Goal: Task Accomplishment & Management: Complete application form

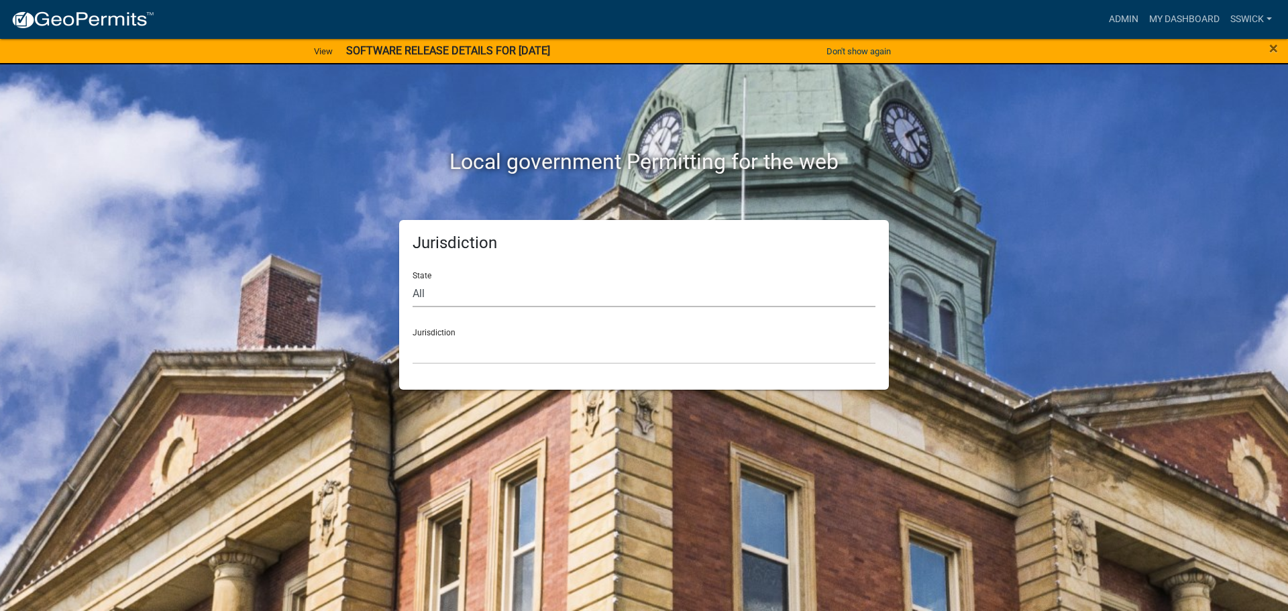
click at [431, 298] on select "All [US_STATE] [US_STATE] [US_STATE] [US_STATE] [US_STATE] [US_STATE] [US_STATE…" at bounding box center [643, 293] width 463 height 27
select select "[US_STATE]"
click at [412, 280] on select "All [US_STATE] [US_STATE] [US_STATE] [US_STATE] [US_STATE] [US_STATE] [US_STATE…" at bounding box center [643, 293] width 463 height 27
click at [435, 351] on select "City of [GEOGRAPHIC_DATA], [US_STATE] City of [GEOGRAPHIC_DATA], [US_STATE] Cit…" at bounding box center [643, 350] width 463 height 27
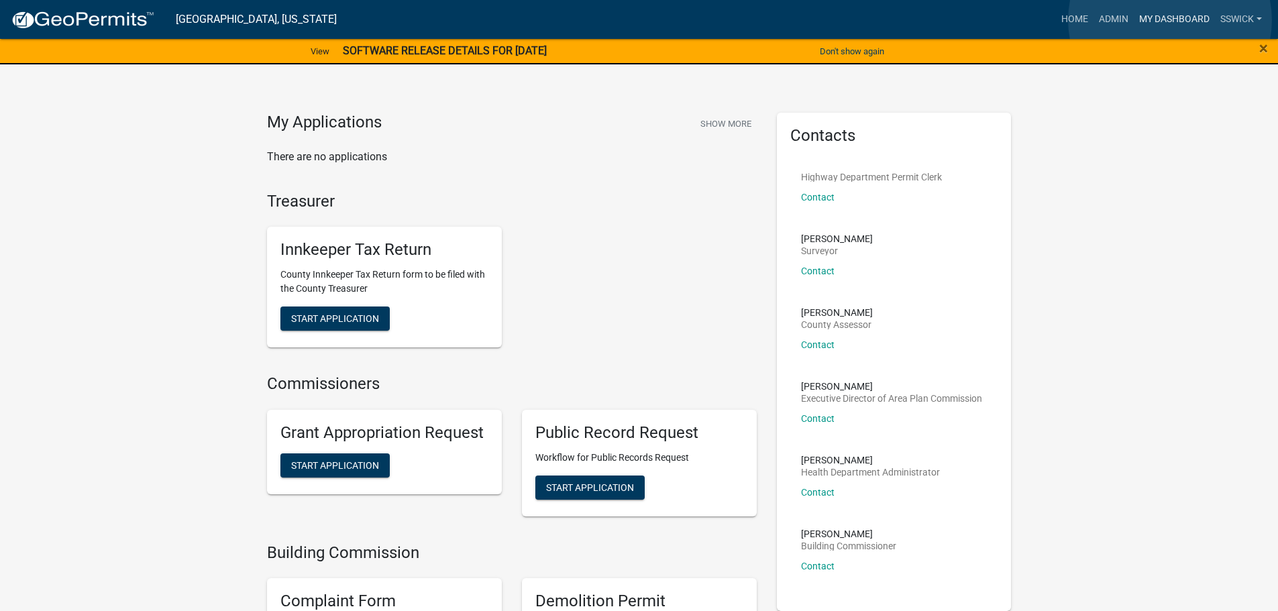
click at [1170, 20] on link "My Dashboard" at bounding box center [1173, 19] width 81 height 25
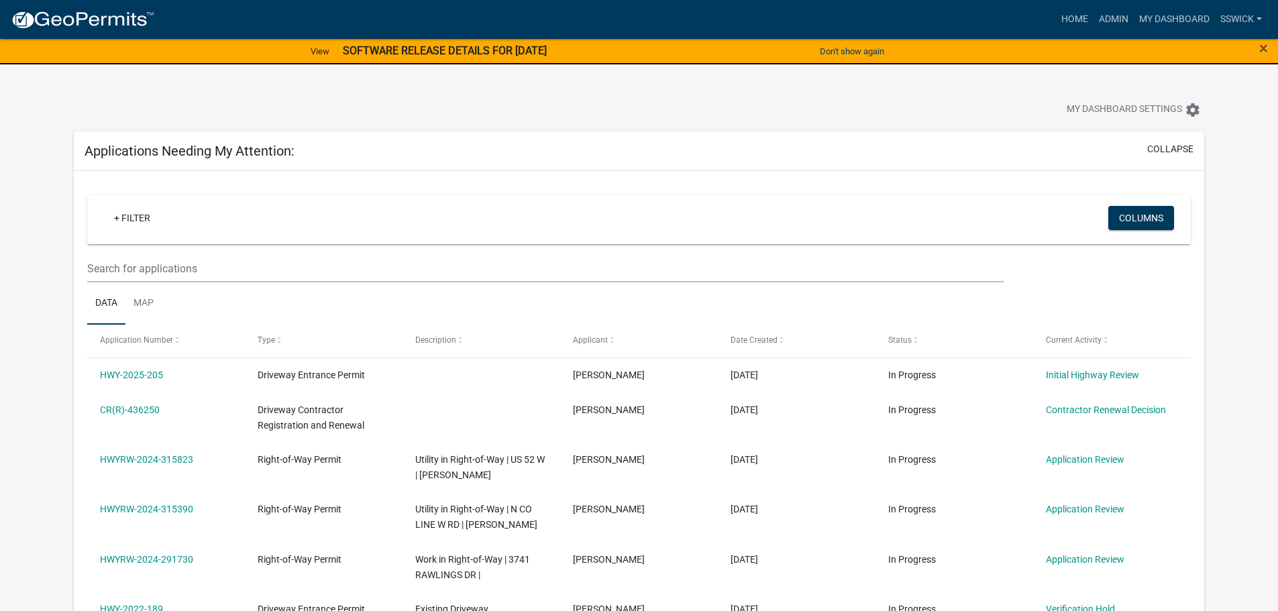
scroll to position [67, 0]
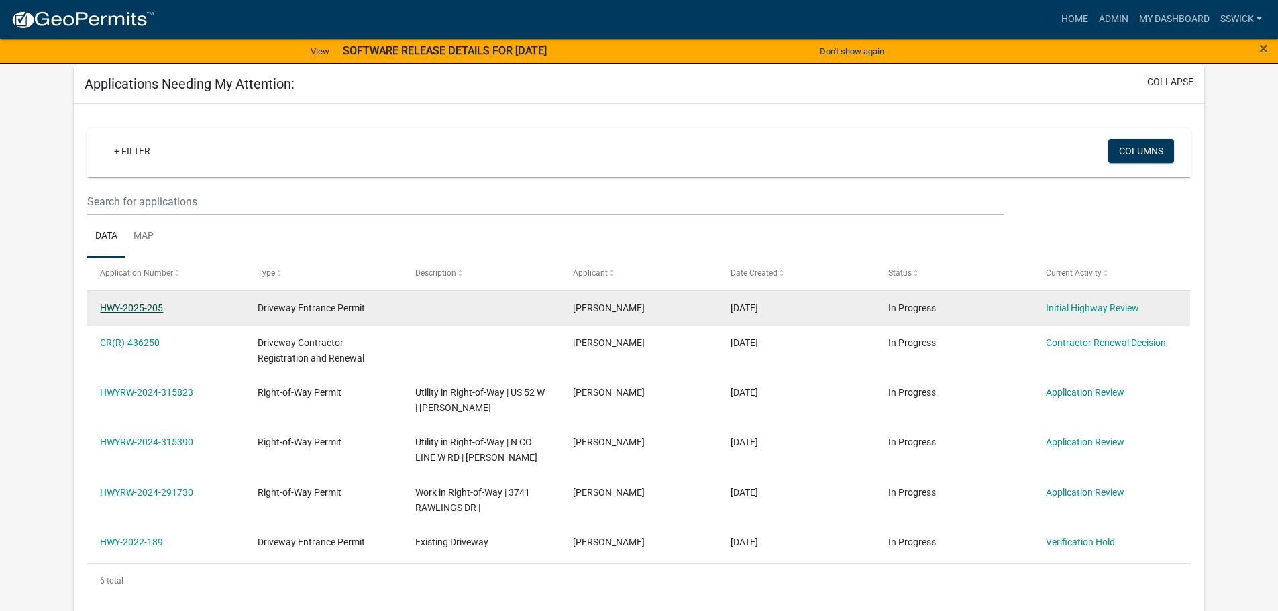
click at [148, 309] on link "HWY-2025-205" at bounding box center [131, 307] width 63 height 11
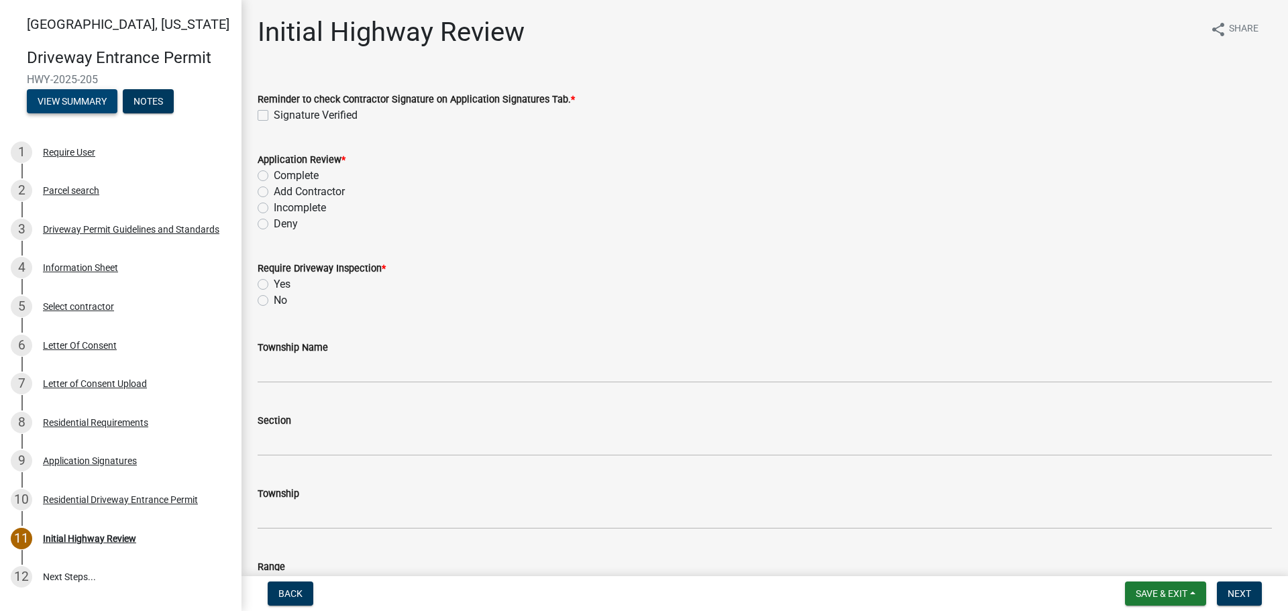
click at [77, 104] on button "View Summary" at bounding box center [72, 101] width 91 height 24
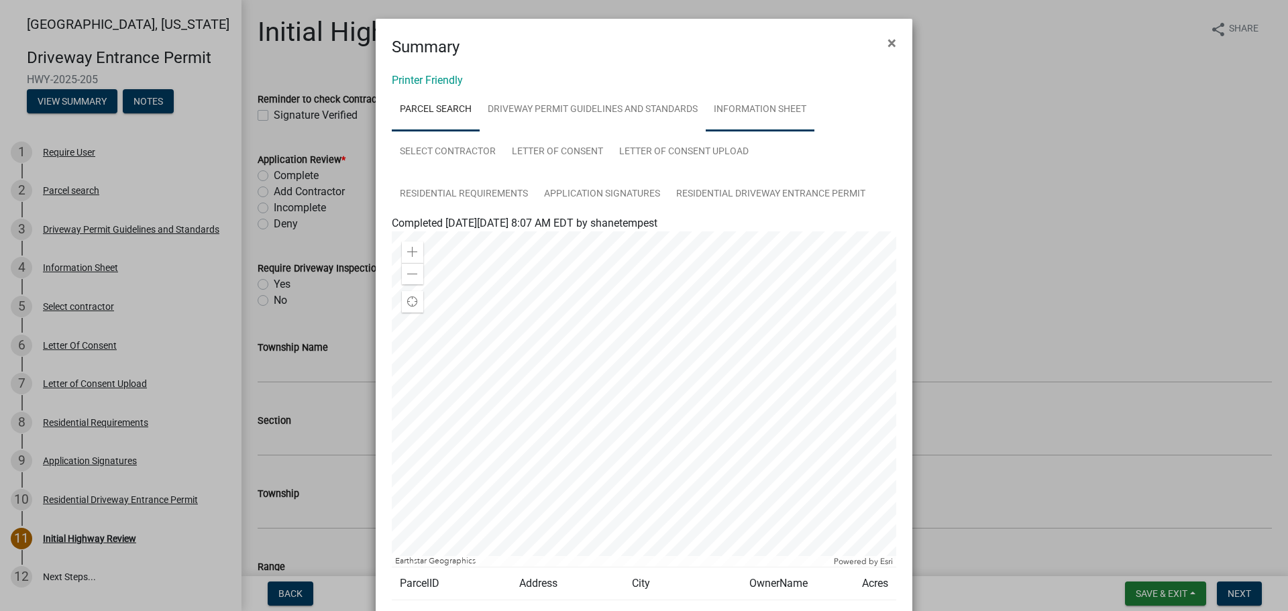
click at [751, 110] on link "Information Sheet" at bounding box center [760, 110] width 109 height 43
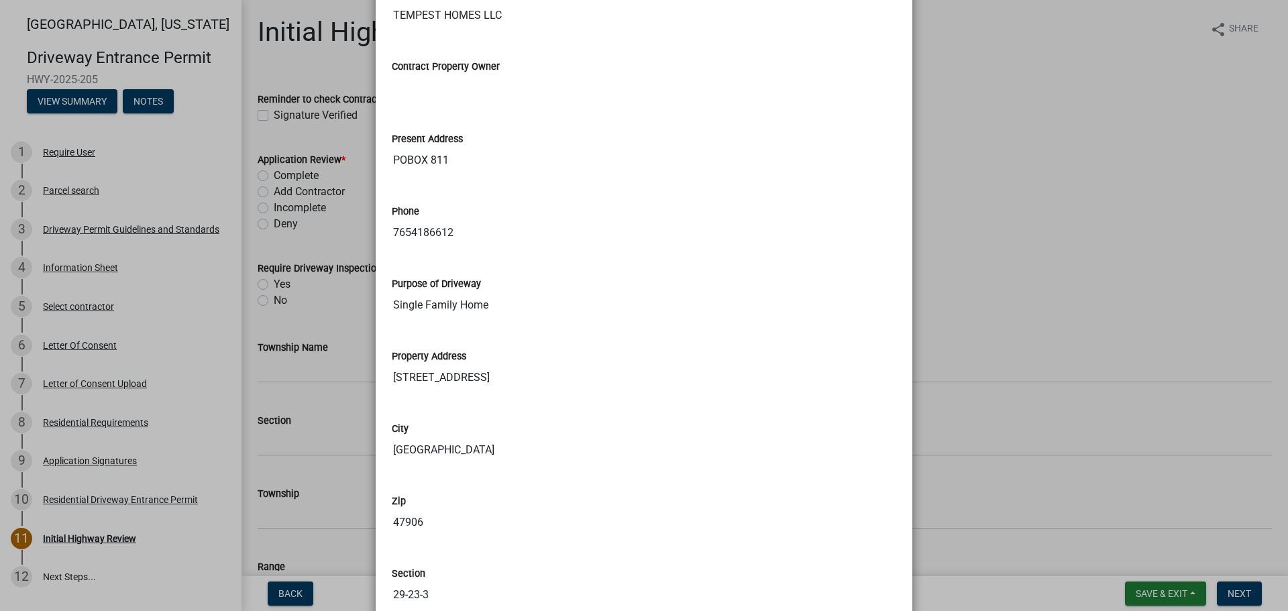
scroll to position [469, 0]
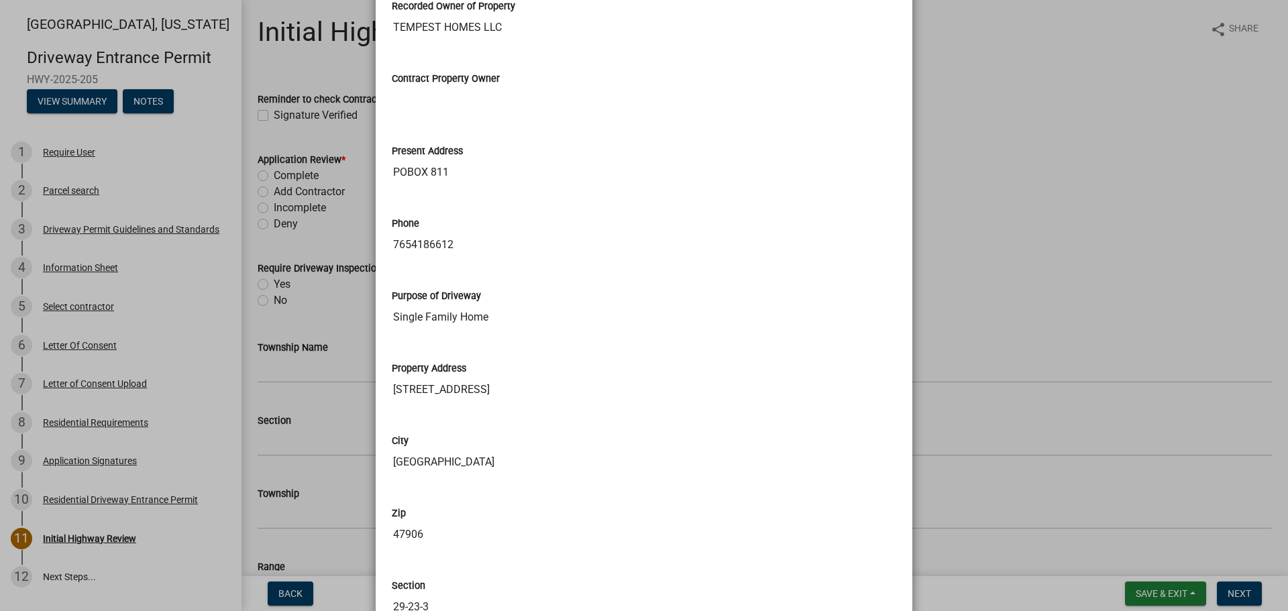
drag, startPoint x: 1082, startPoint y: 239, endPoint x: 1070, endPoint y: 242, distance: 13.2
click at [1083, 238] on ngb-modal-window "Summary × Printer Friendly Parcel search Driveway Permit Guidelines and Standar…" at bounding box center [644, 305] width 1288 height 611
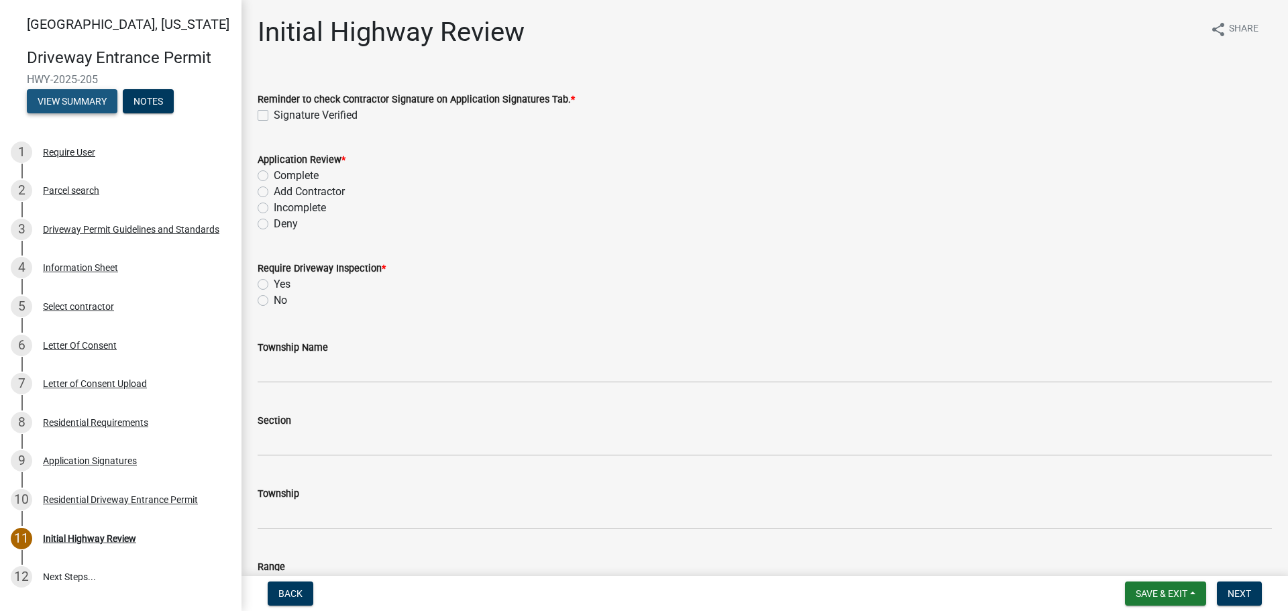
click at [97, 108] on button "View Summary" at bounding box center [72, 101] width 91 height 24
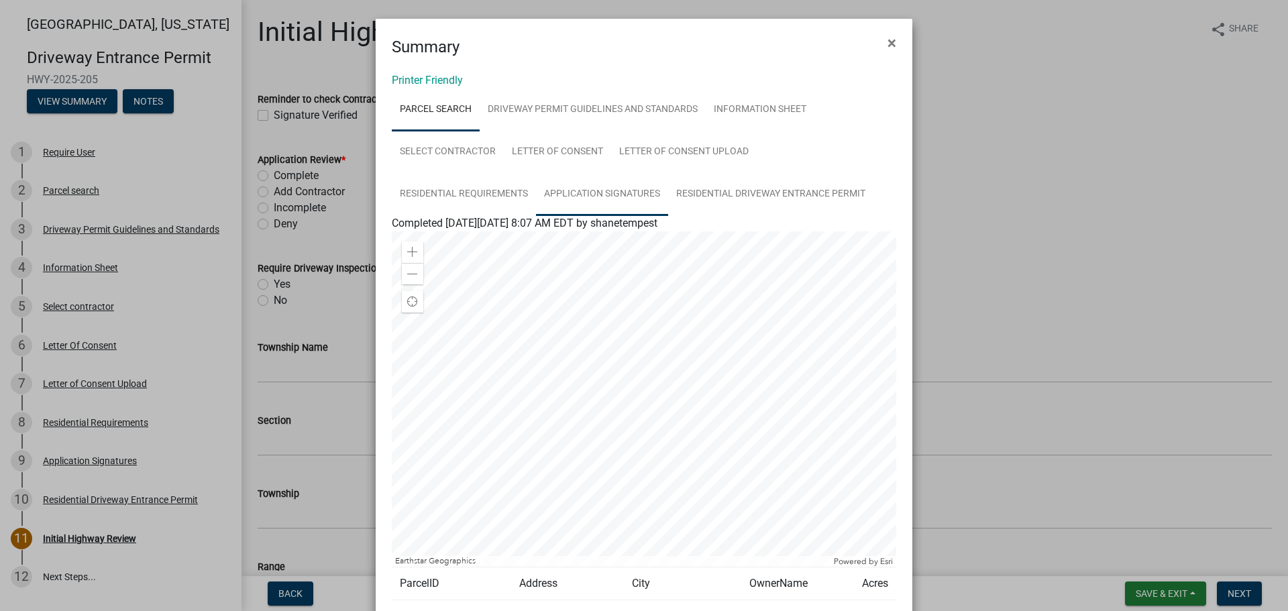
click at [571, 193] on link "Application Signatures" at bounding box center [602, 194] width 132 height 43
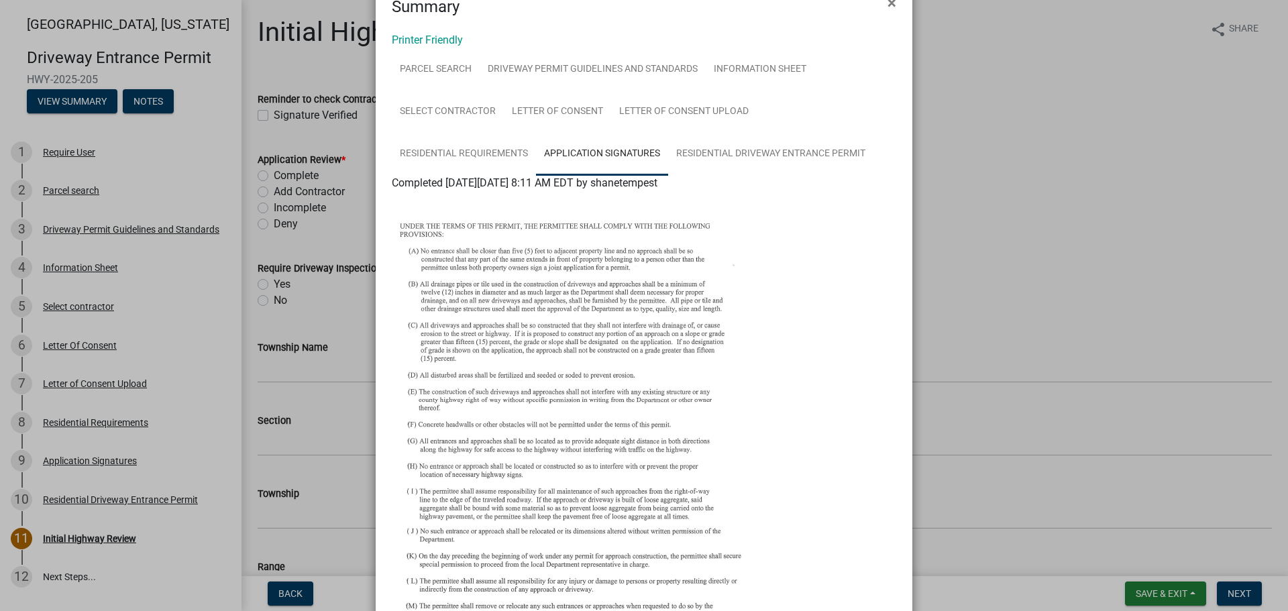
scroll to position [0, 0]
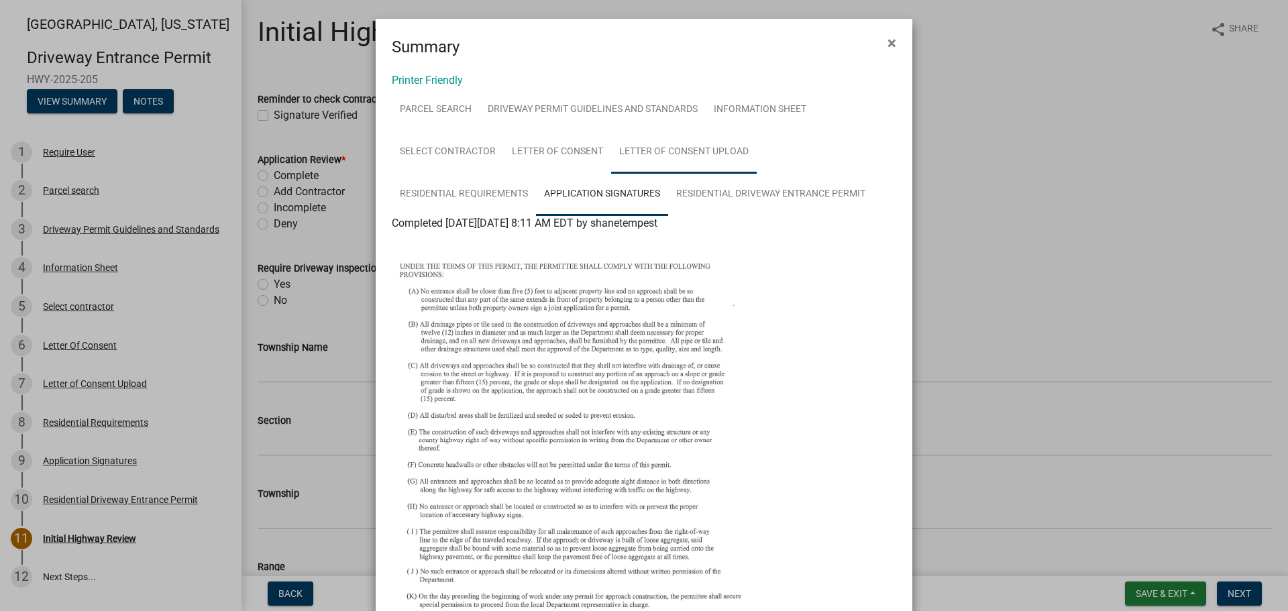
click at [672, 150] on link "Letter of Consent Upload" at bounding box center [684, 152] width 146 height 43
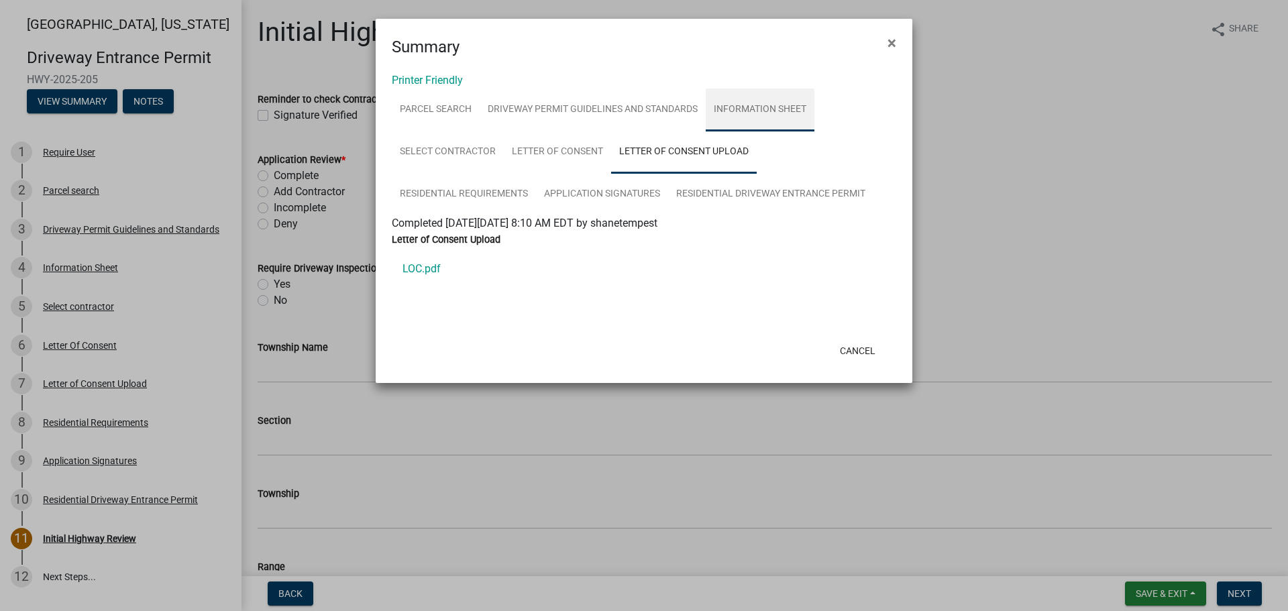
click at [744, 110] on link "Information Sheet" at bounding box center [760, 110] width 109 height 43
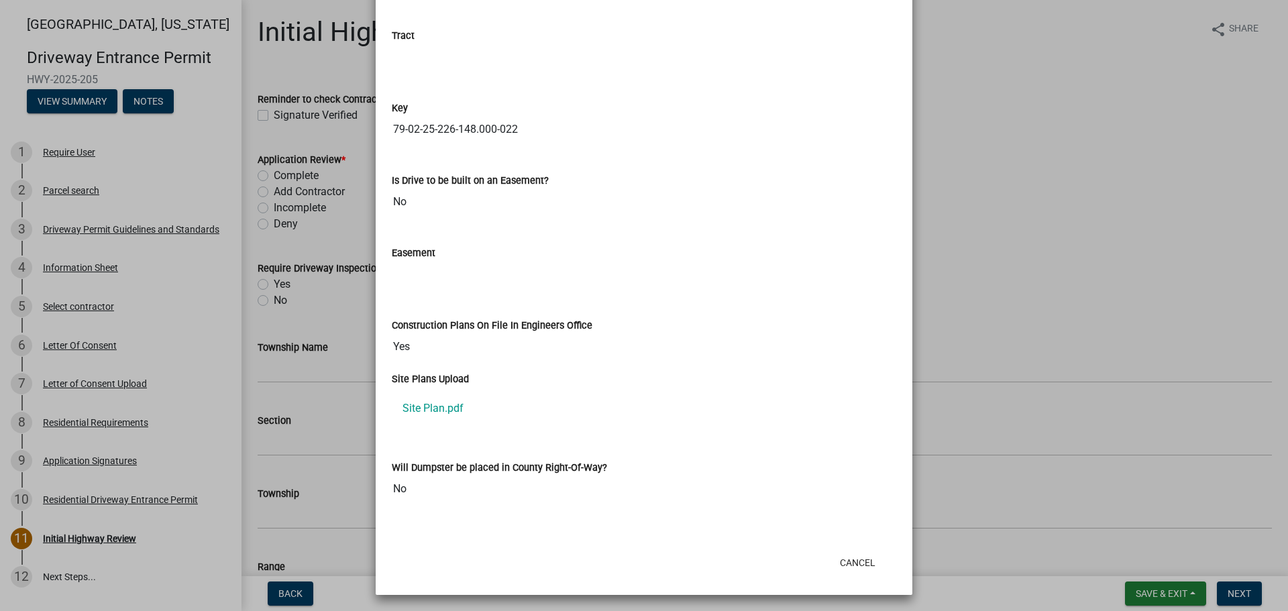
scroll to position [1883, 0]
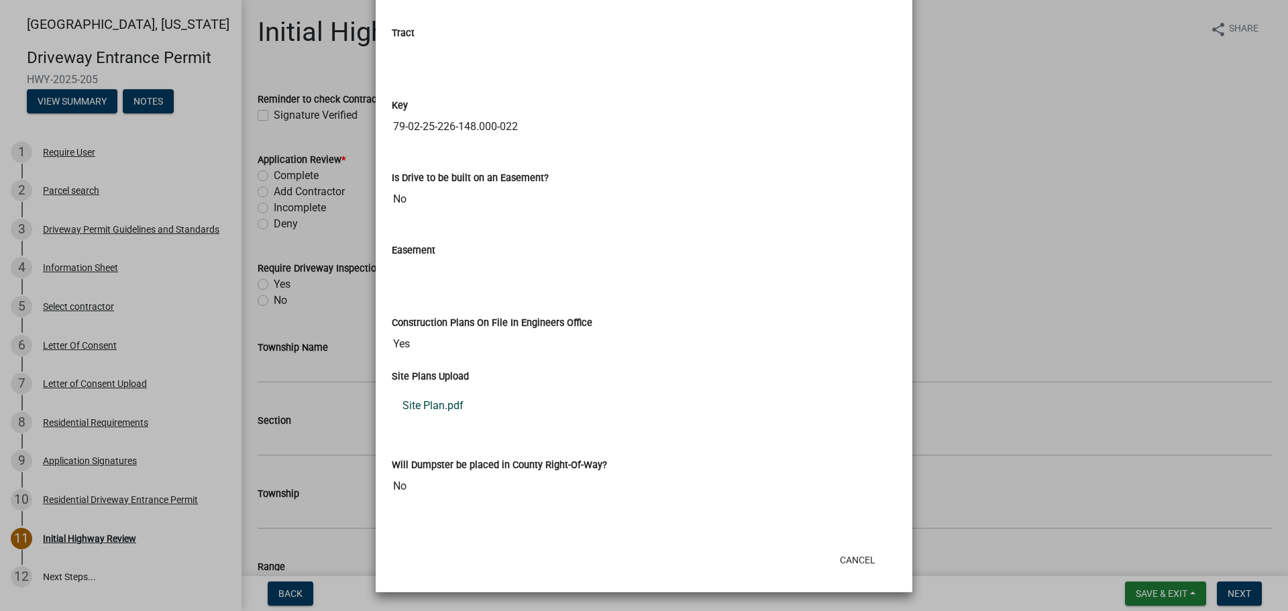
click at [423, 408] on link "Site Plan.pdf" at bounding box center [644, 406] width 504 height 32
click at [864, 563] on button "Cancel" at bounding box center [857, 560] width 57 height 24
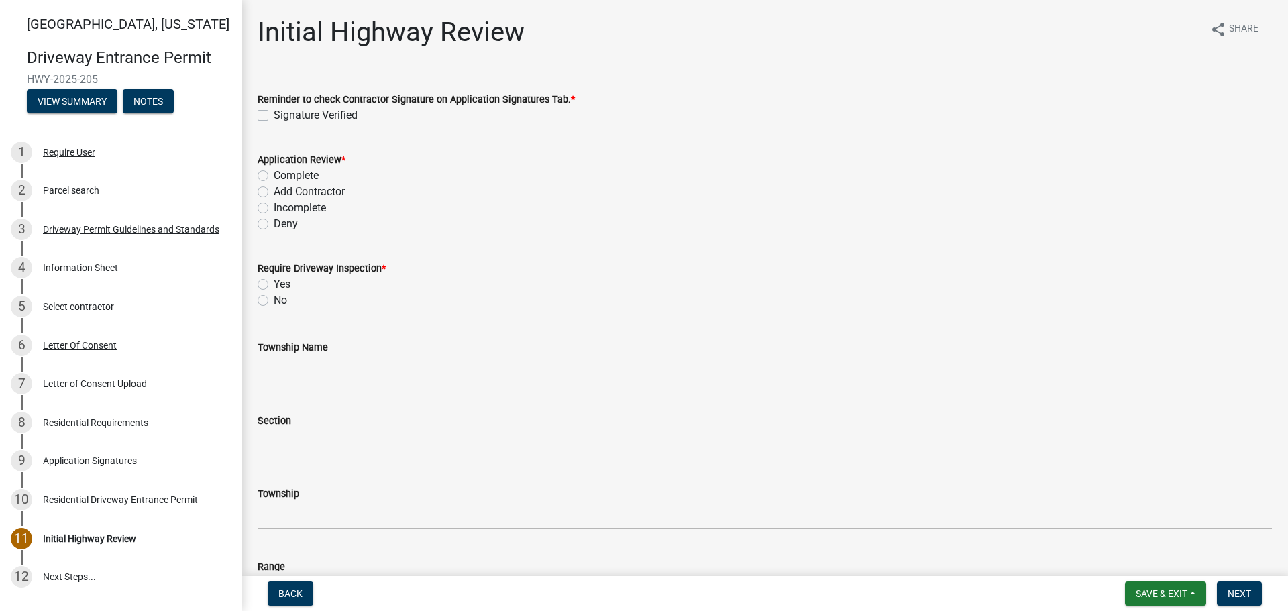
click at [274, 113] on label "Signature Verified" at bounding box center [316, 115] width 84 height 16
click at [274, 113] on input "Signature Verified" at bounding box center [278, 111] width 9 height 9
checkbox input "true"
click at [274, 176] on label "Complete" at bounding box center [296, 176] width 45 height 16
click at [274, 176] on input "Complete" at bounding box center [278, 172] width 9 height 9
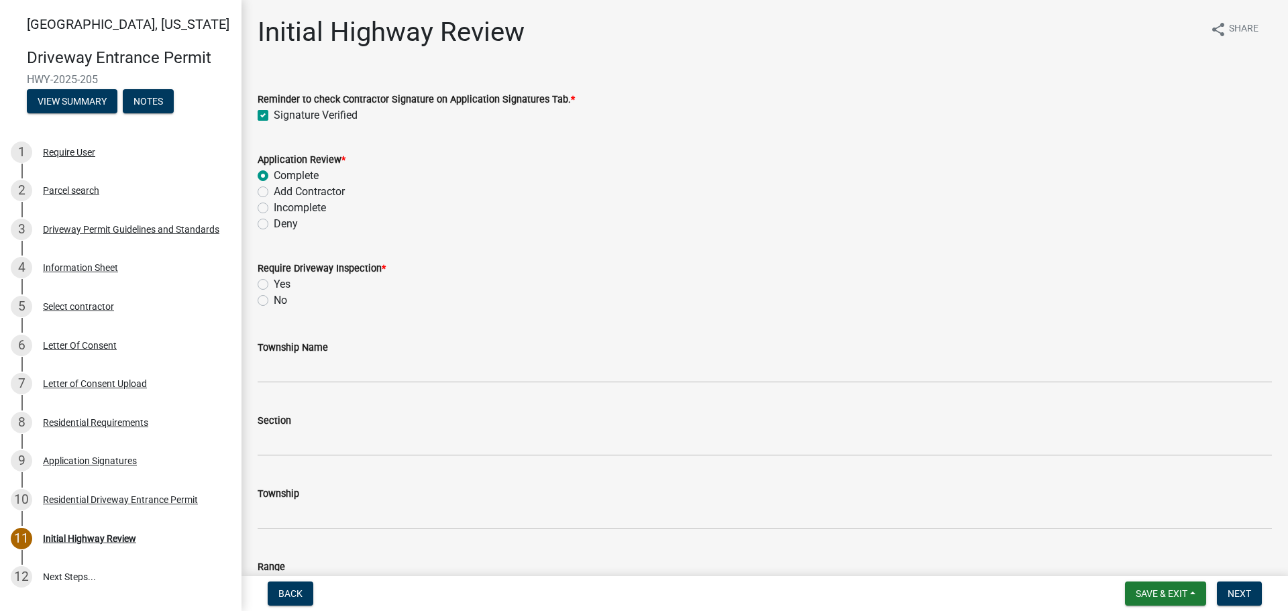
radio input "true"
click at [274, 302] on label "No" at bounding box center [280, 300] width 13 height 16
click at [274, 301] on input "No" at bounding box center [278, 296] width 9 height 9
radio input "true"
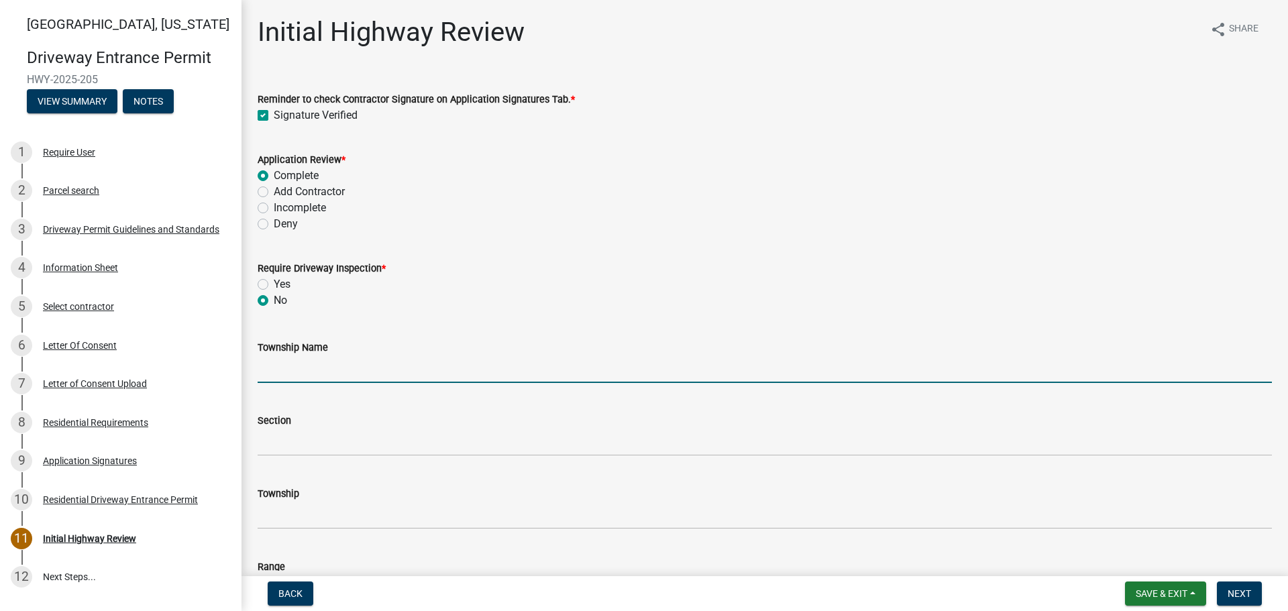
click at [283, 365] on input "Township Name" at bounding box center [765, 368] width 1014 height 27
type input "Wabash"
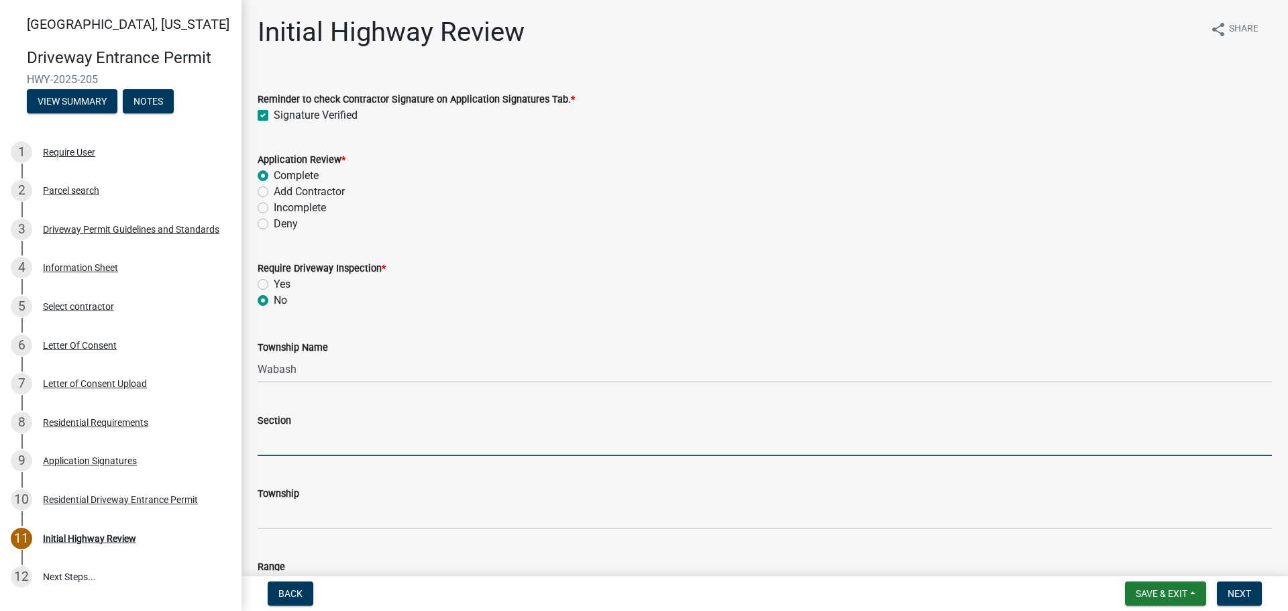
click at [335, 441] on input "Section" at bounding box center [765, 442] width 1014 height 27
type input "25"
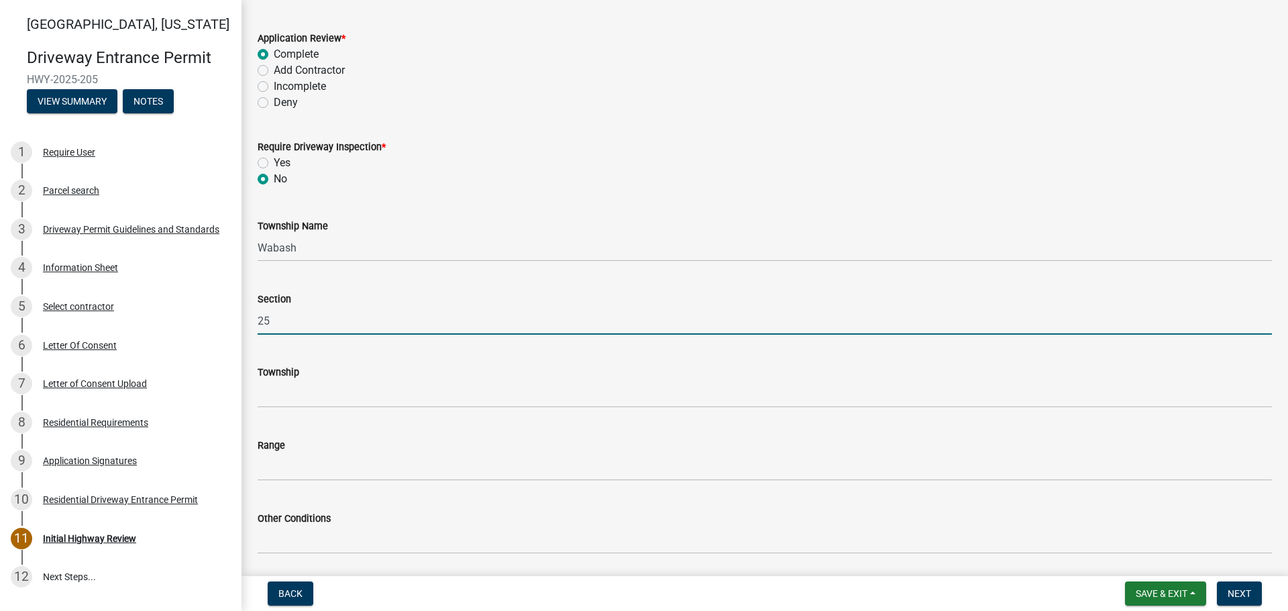
scroll to position [134, 0]
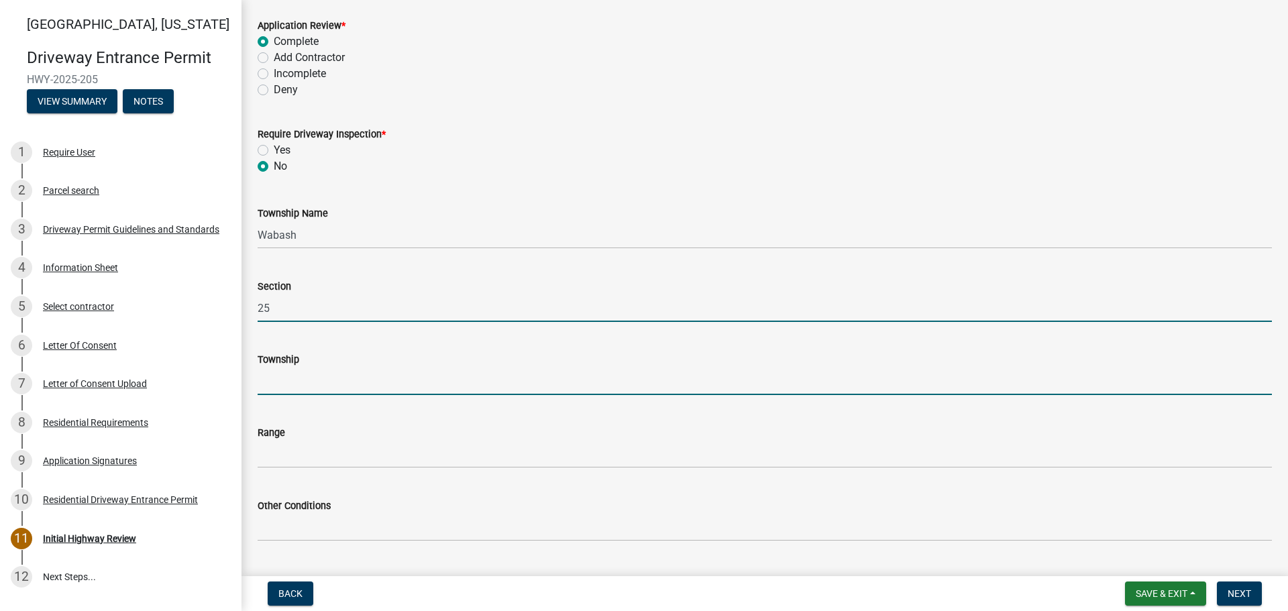
click at [337, 384] on input "Township" at bounding box center [765, 381] width 1014 height 27
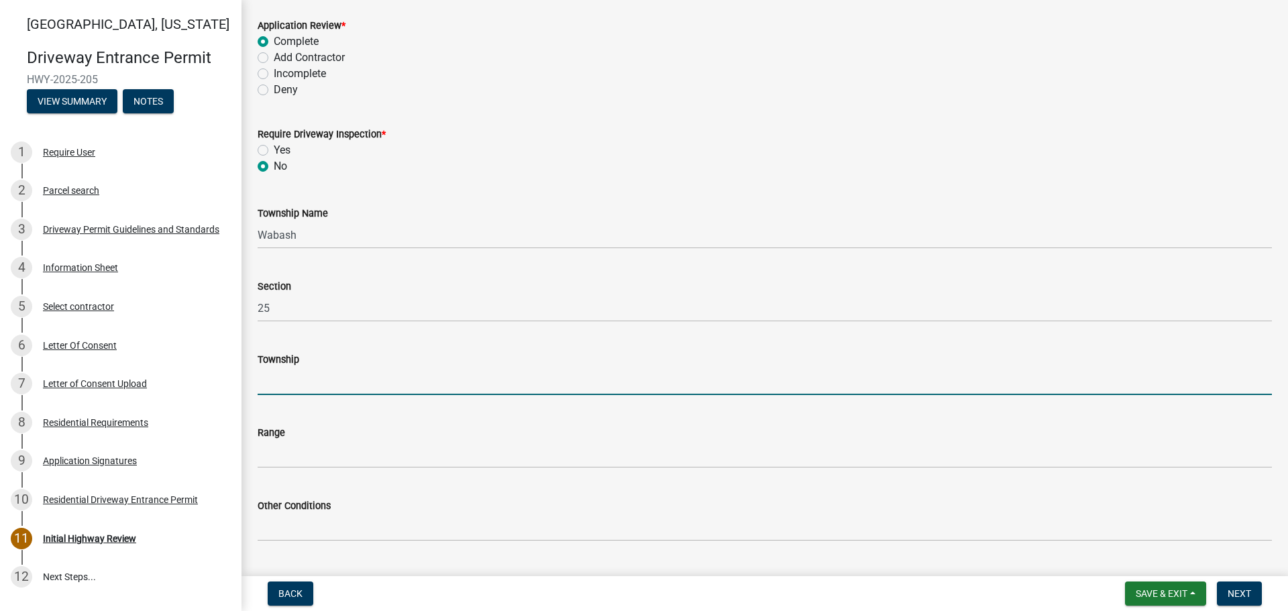
type input "T 24 N"
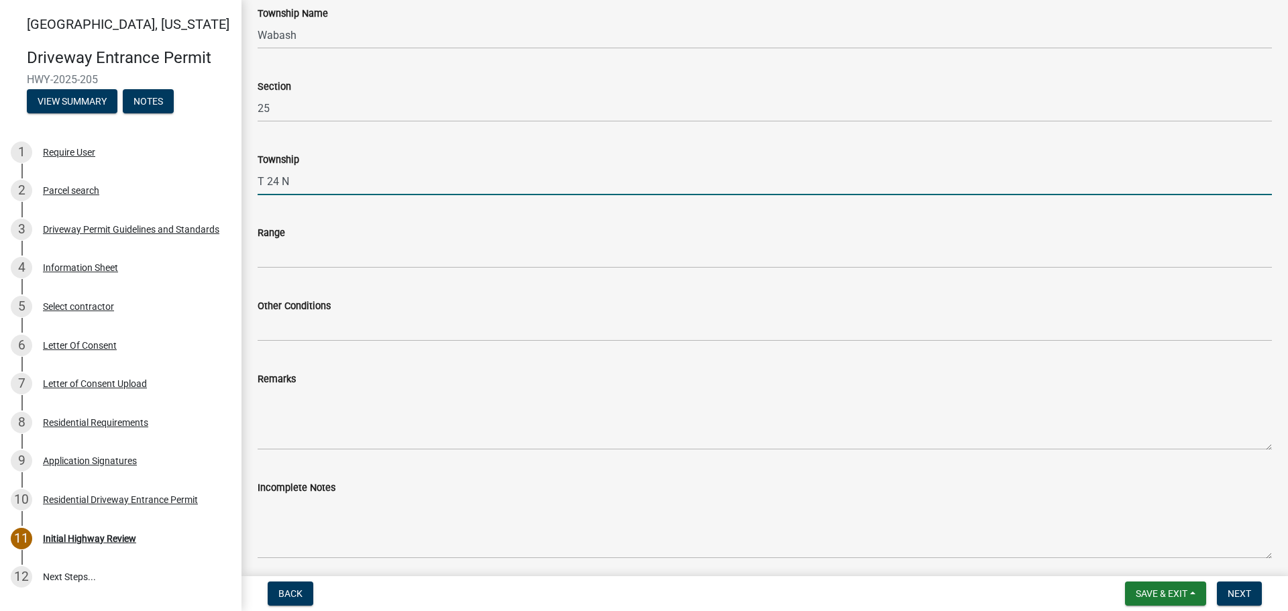
scroll to position [335, 0]
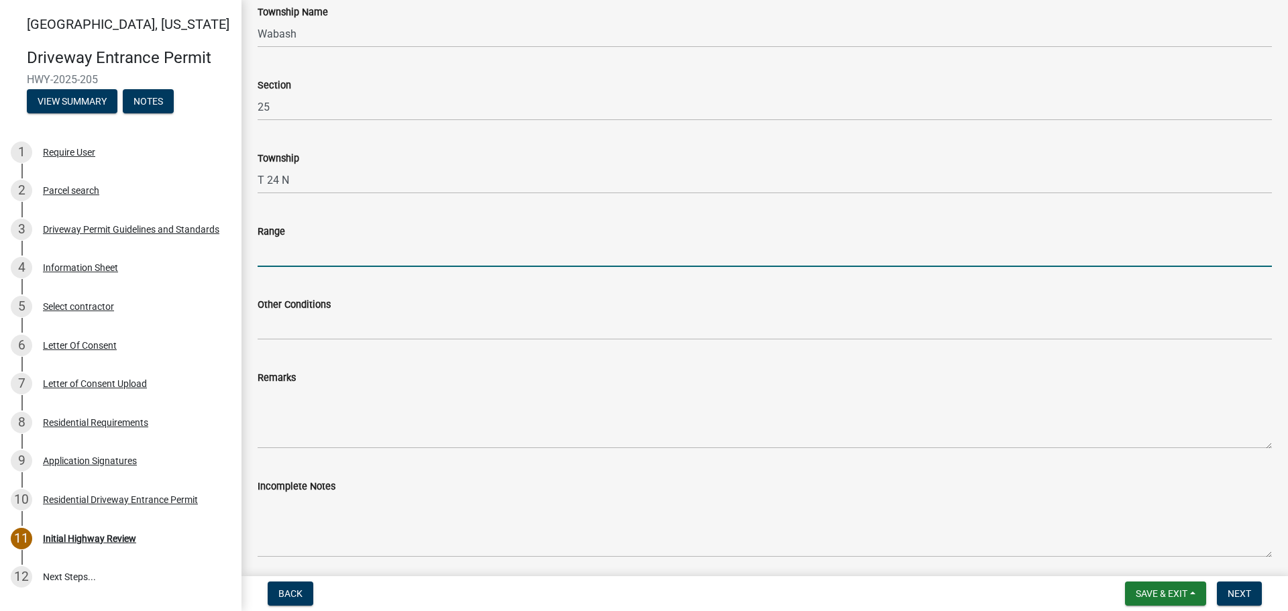
click at [282, 254] on input "Range" at bounding box center [765, 252] width 1014 height 27
type input "R 5 W"
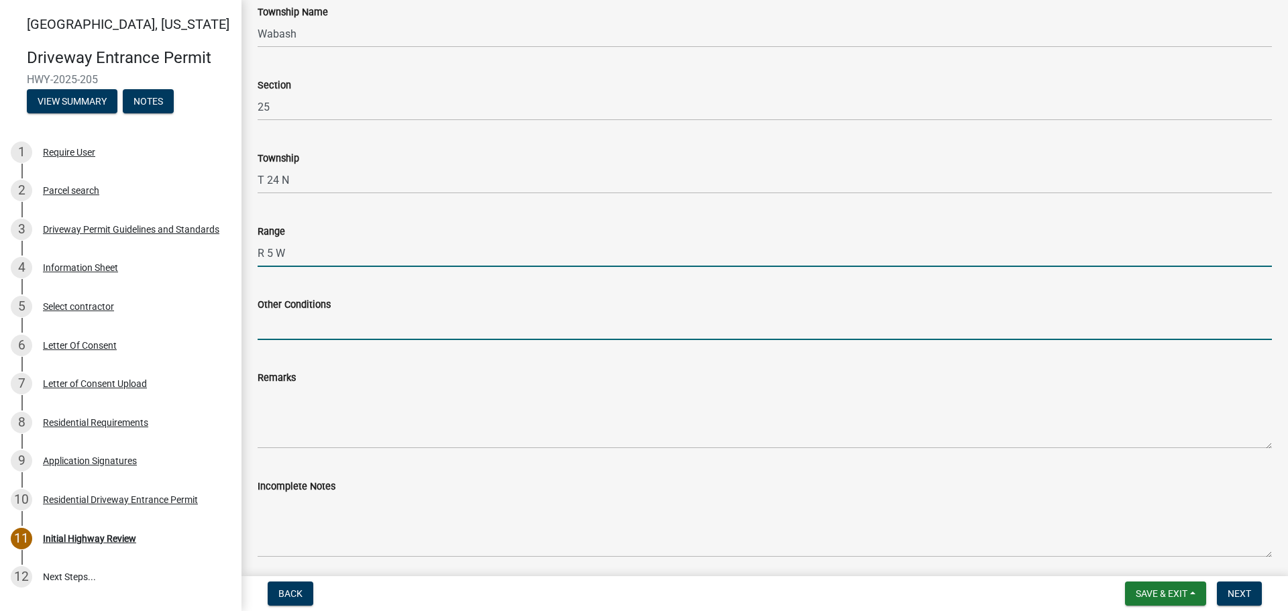
click at [331, 325] on input "Other Conditions" at bounding box center [765, 326] width 1014 height 27
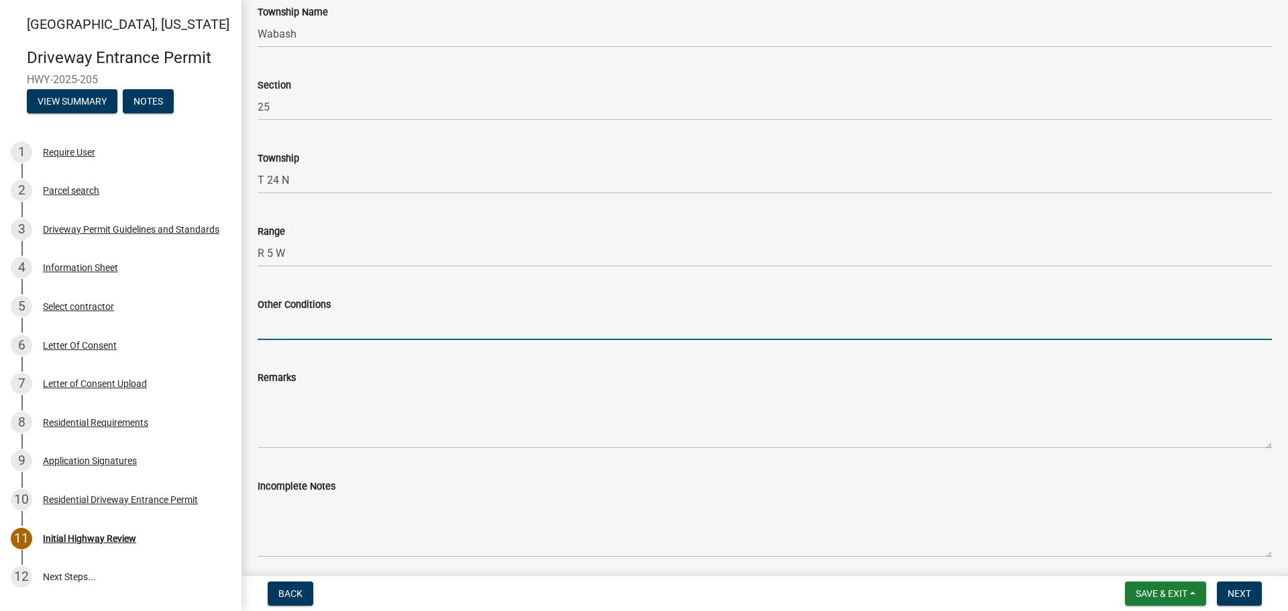
type input "17' Width, 5' Taper, 5' Sidewalk"
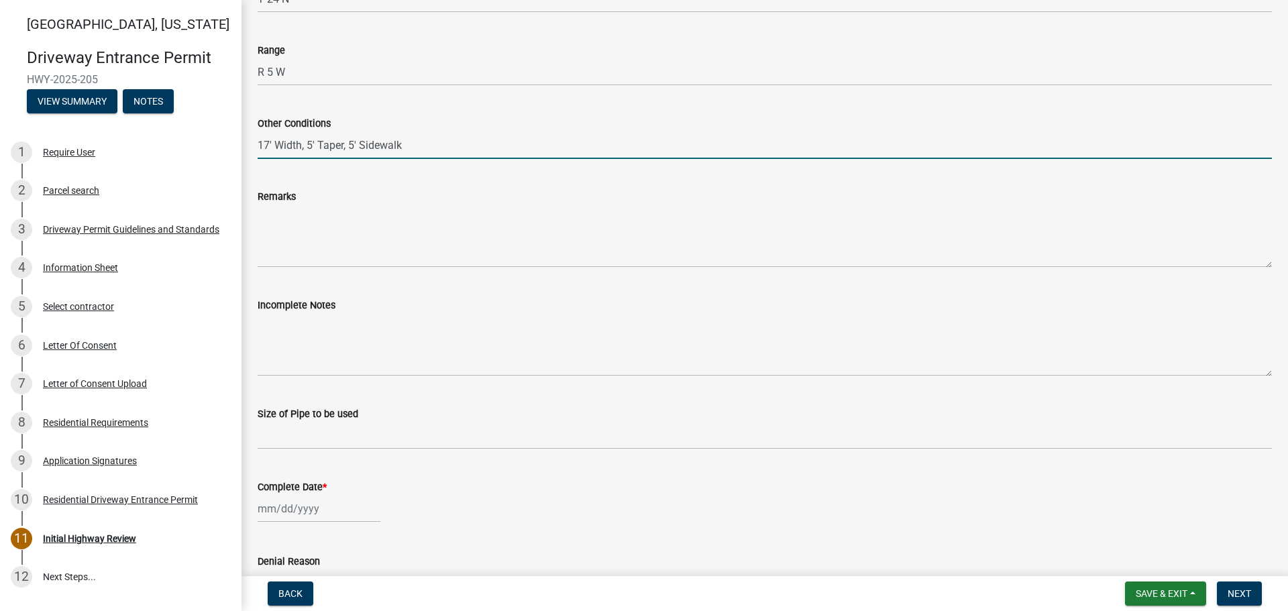
scroll to position [604, 0]
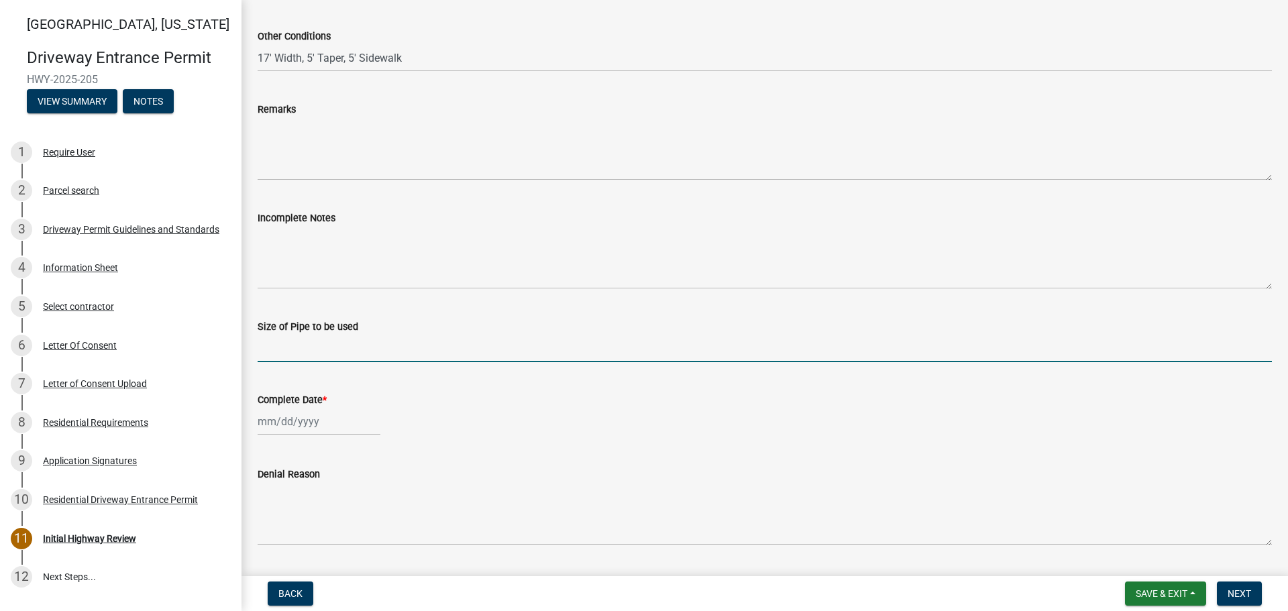
click at [306, 338] on input "Size of Pipe to be used" at bounding box center [765, 348] width 1014 height 27
type input "N/A"
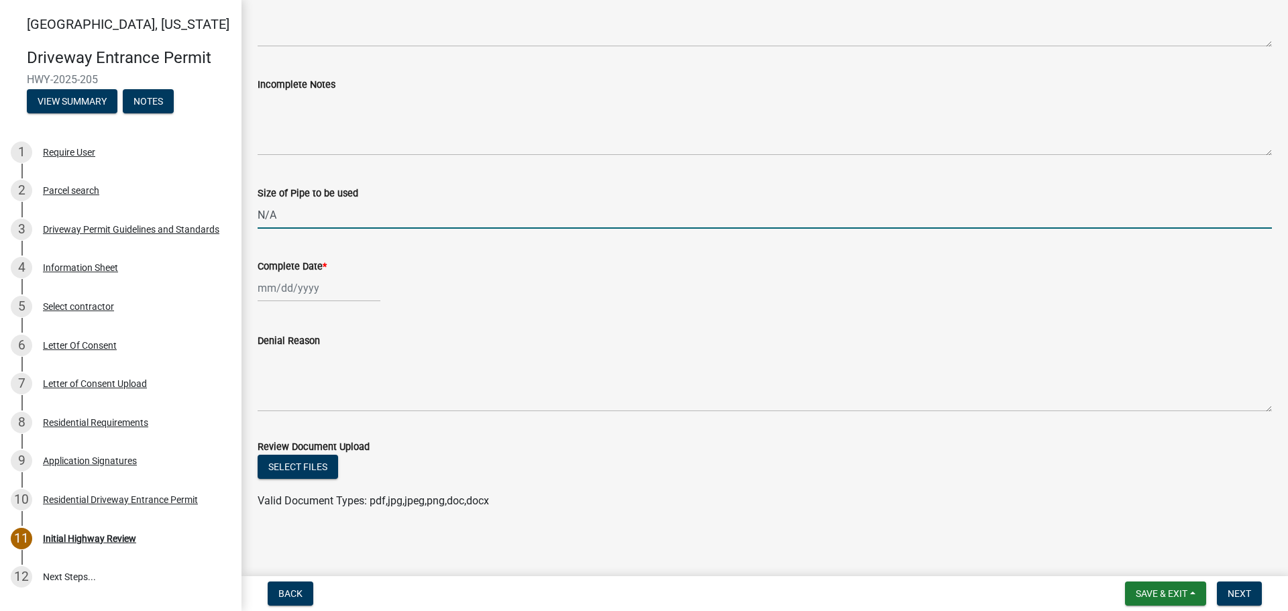
scroll to position [738, 0]
select select "9"
select select "2025"
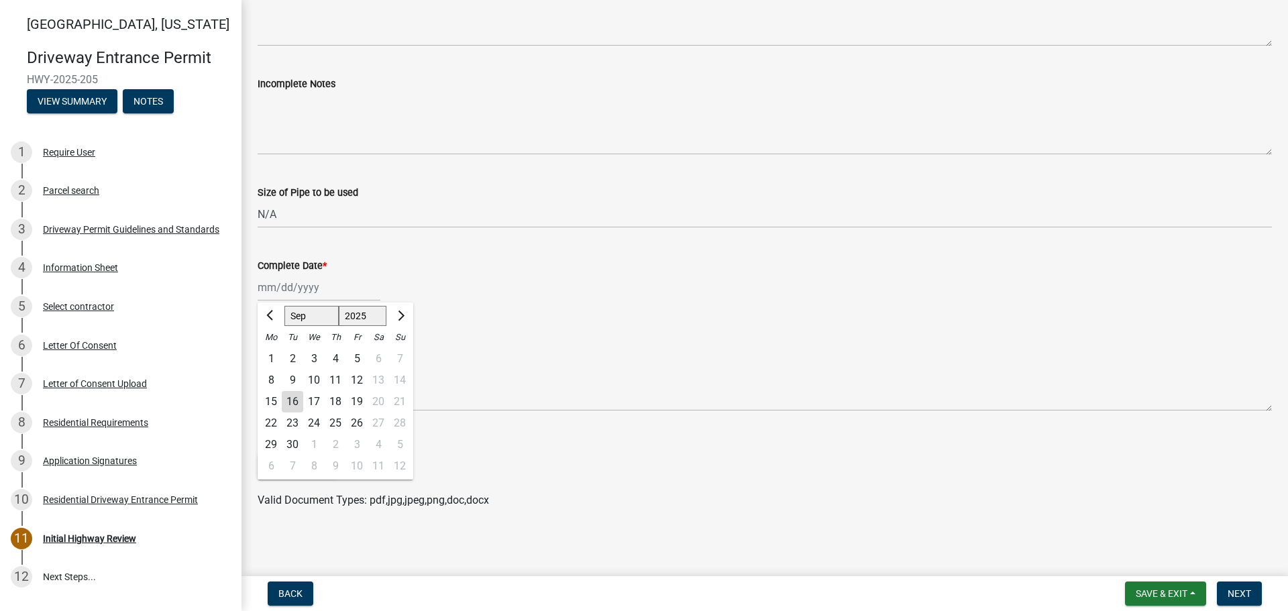
click at [298, 290] on div "[PERSON_NAME] Feb Mar Apr [PERSON_NAME][DATE] Oct Nov [DATE] 1526 1527 1528 152…" at bounding box center [319, 287] width 123 height 27
click at [292, 401] on div "16" at bounding box center [292, 401] width 21 height 21
type input "[DATE]"
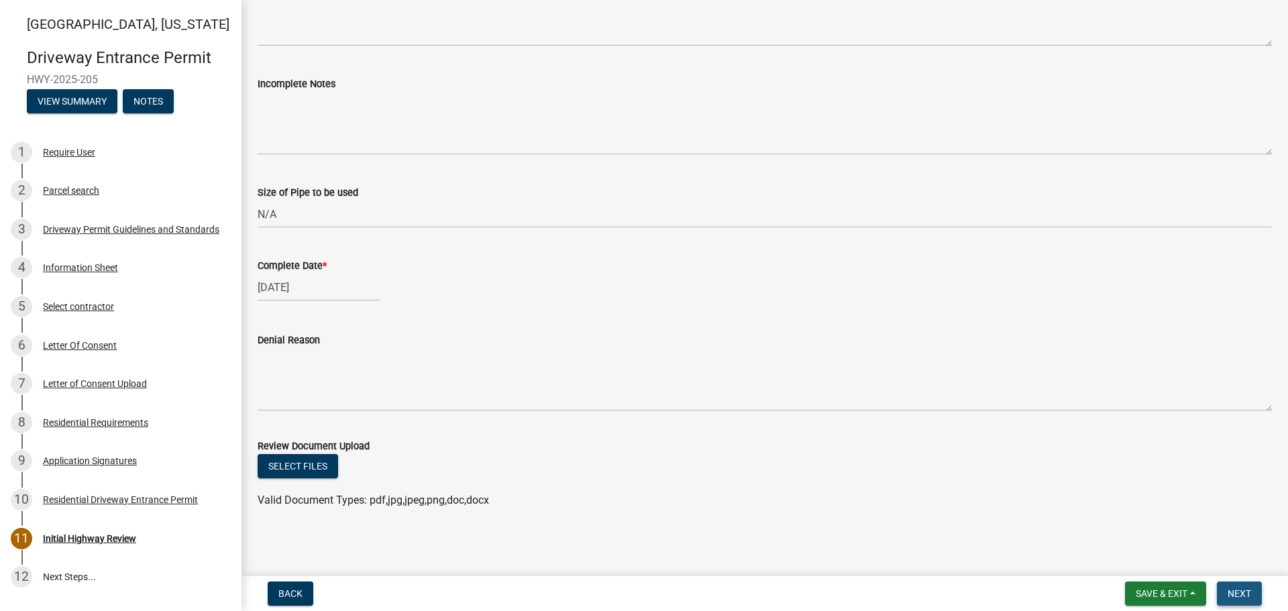
click at [1233, 592] on span "Next" at bounding box center [1238, 593] width 23 height 11
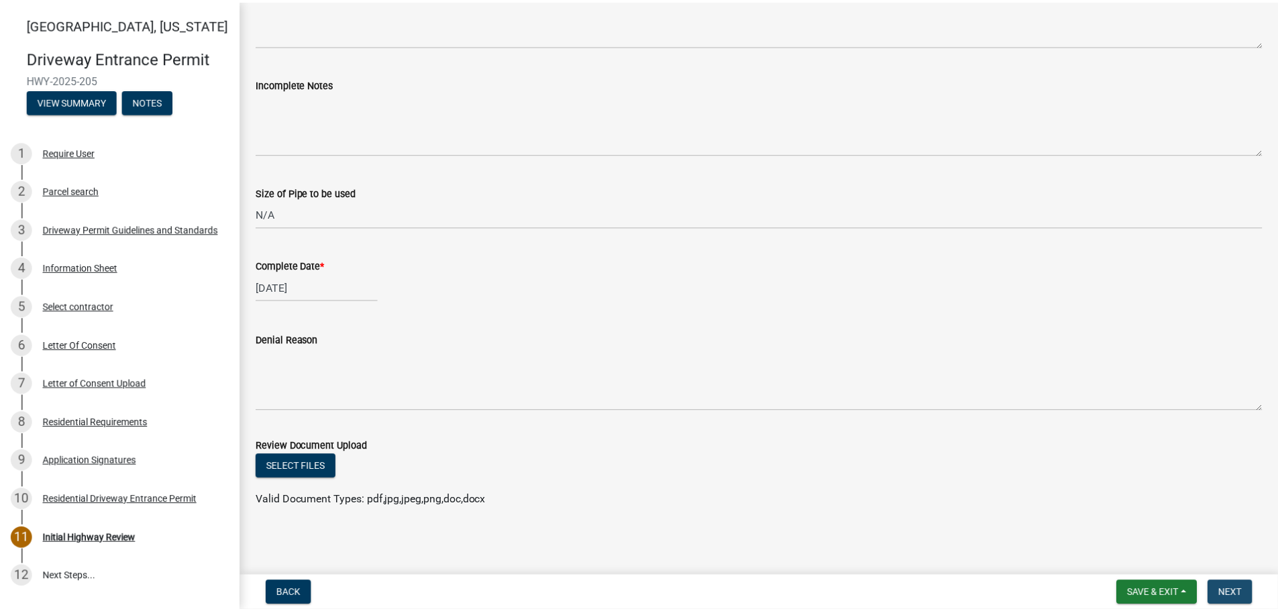
scroll to position [0, 0]
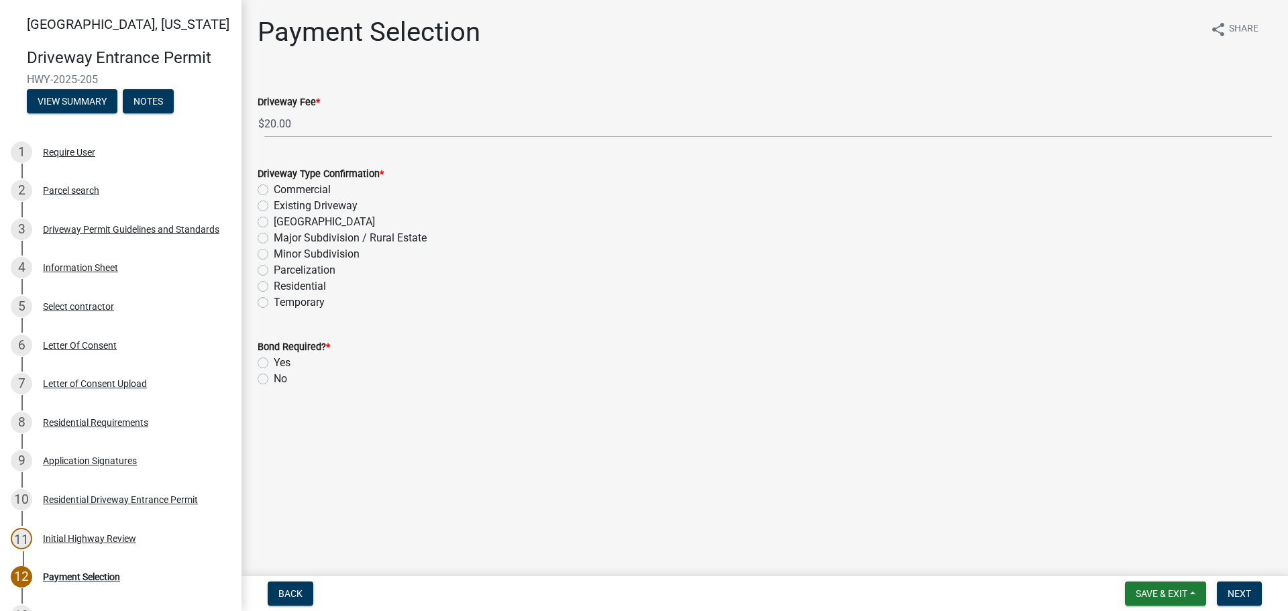
click at [274, 288] on label "Residential" at bounding box center [300, 286] width 52 height 16
click at [274, 287] on input "Residential" at bounding box center [278, 282] width 9 height 9
radio input "true"
click at [274, 379] on label "No" at bounding box center [280, 379] width 13 height 16
click at [274, 379] on input "No" at bounding box center [278, 375] width 9 height 9
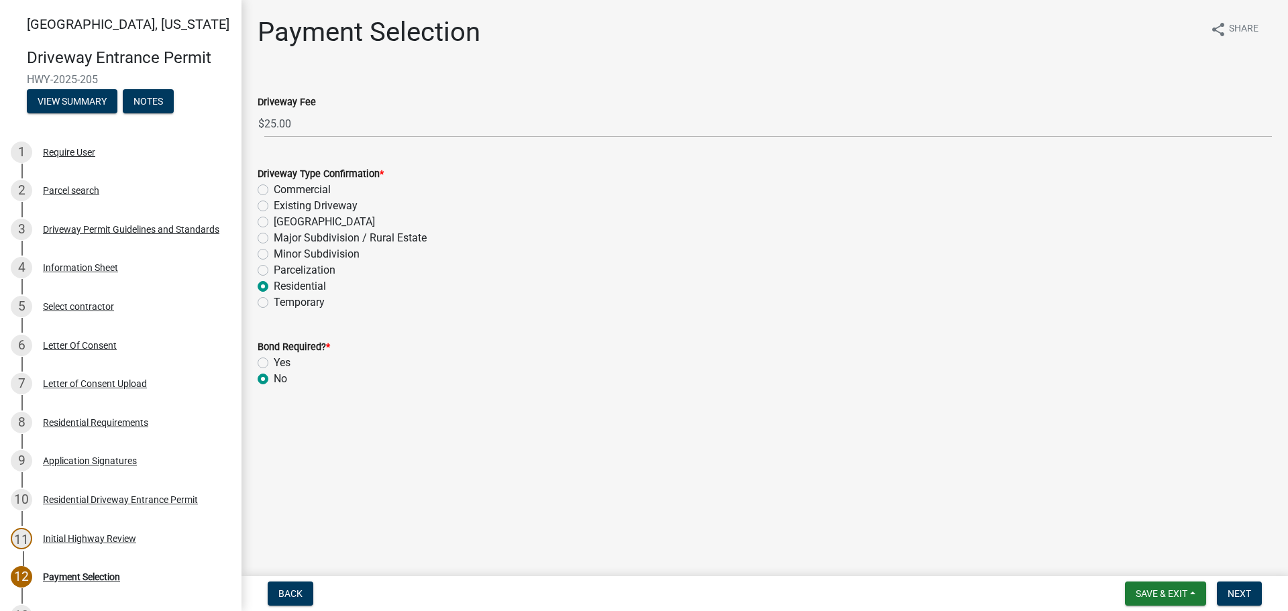
radio input "true"
click at [1235, 594] on span "Next" at bounding box center [1238, 593] width 23 height 11
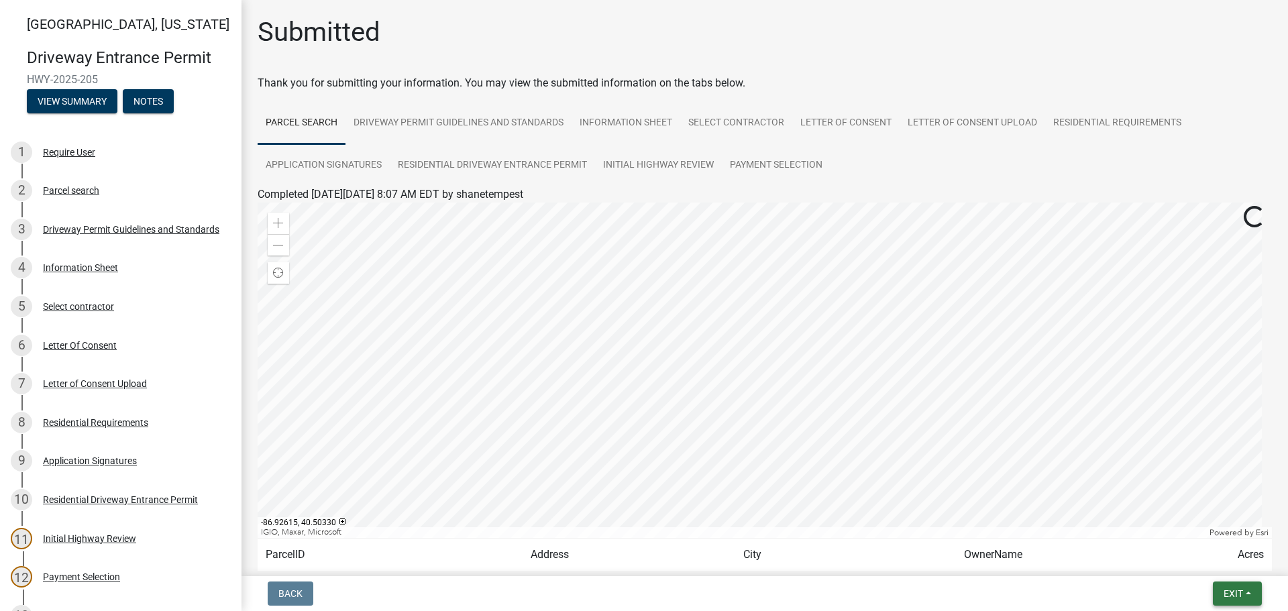
click at [1229, 598] on span "Exit" at bounding box center [1232, 593] width 19 height 11
click at [1202, 568] on button "Save & Exit" at bounding box center [1207, 559] width 107 height 32
